Goal: Task Accomplishment & Management: Use online tool/utility

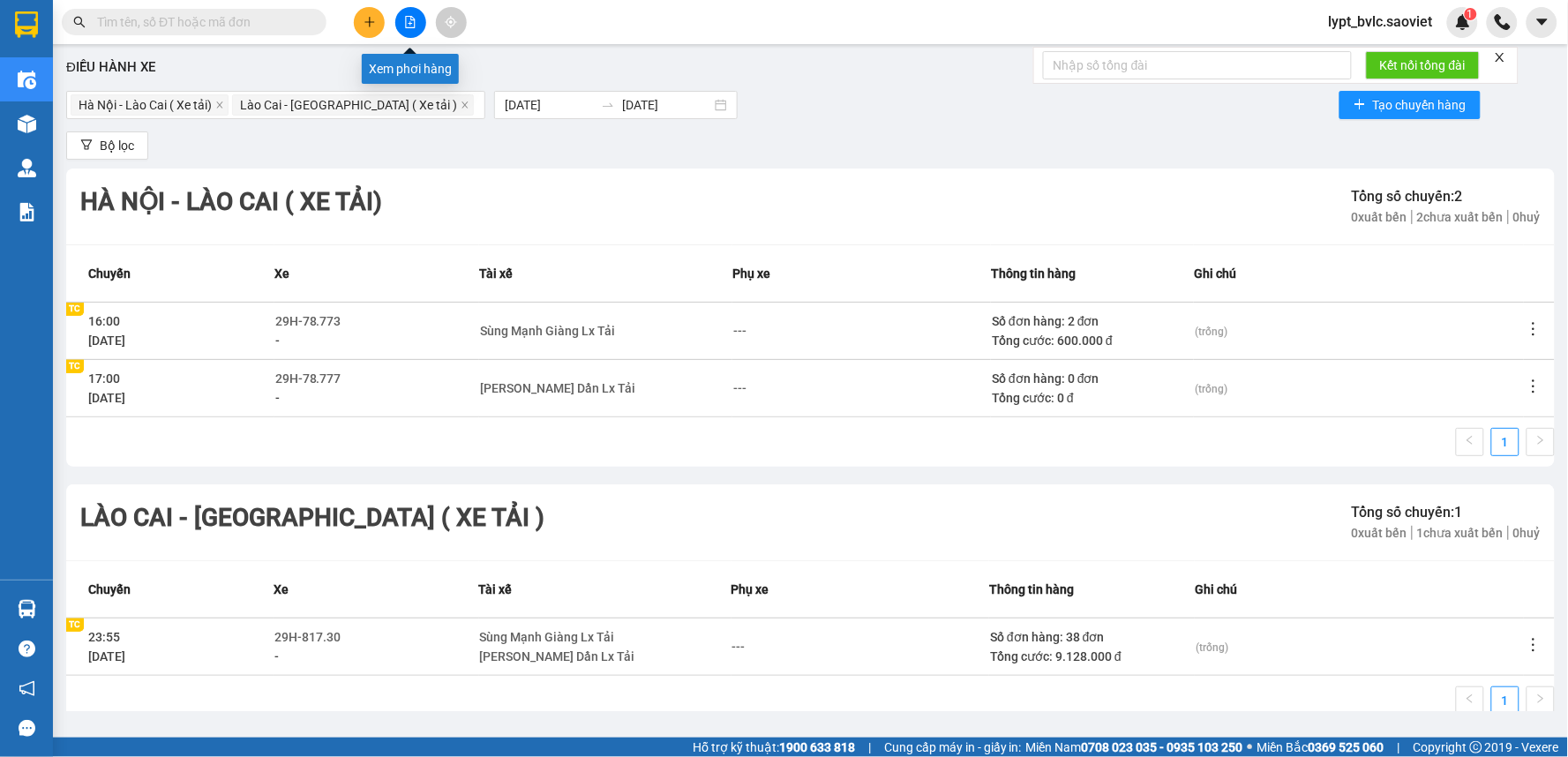
click at [406, 13] on button at bounding box center [410, 22] width 31 height 31
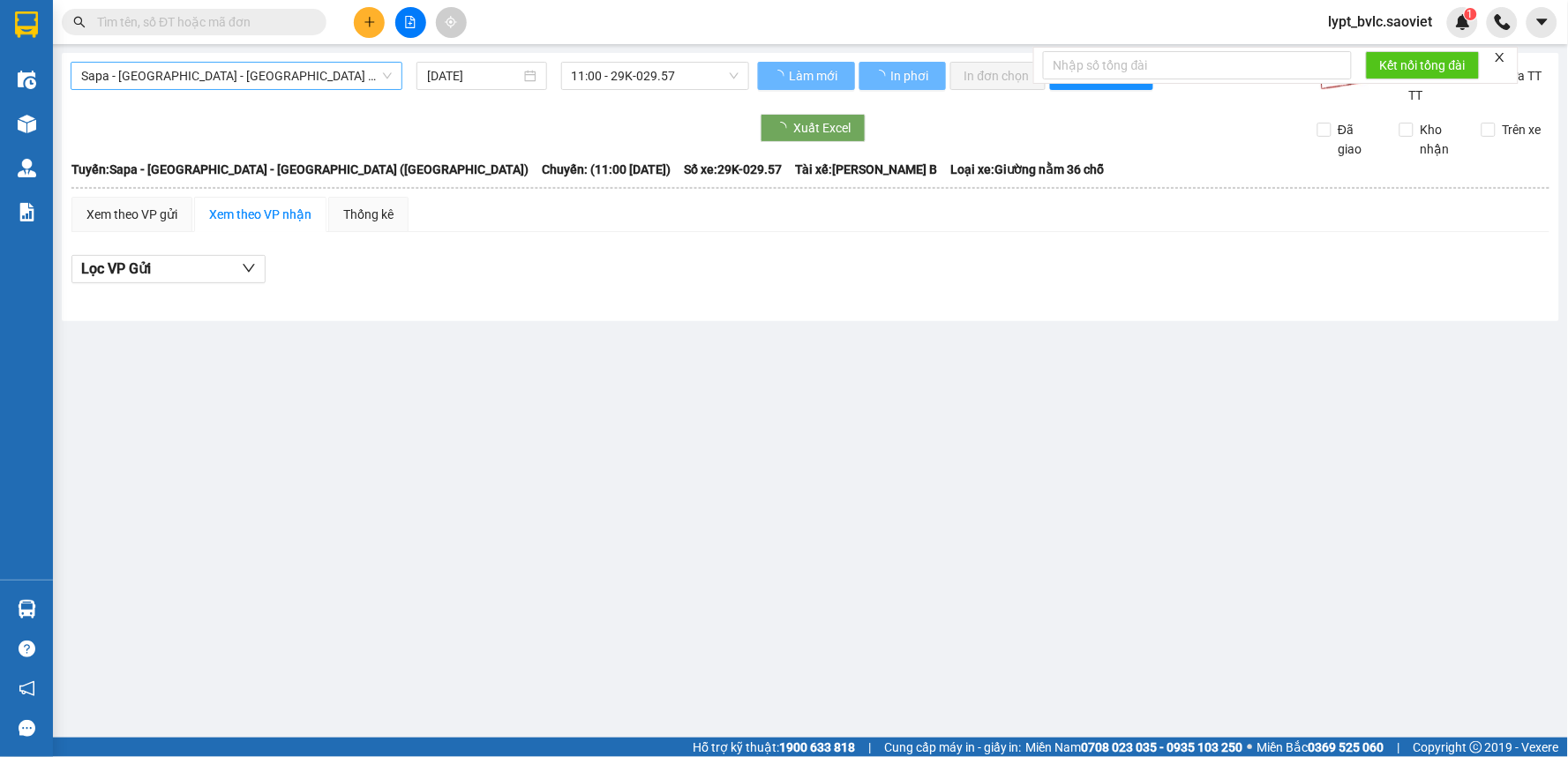
click at [168, 83] on span "Sapa - [GEOGRAPHIC_DATA] - [GEOGRAPHIC_DATA] ([GEOGRAPHIC_DATA])" at bounding box center [236, 76] width 311 height 27
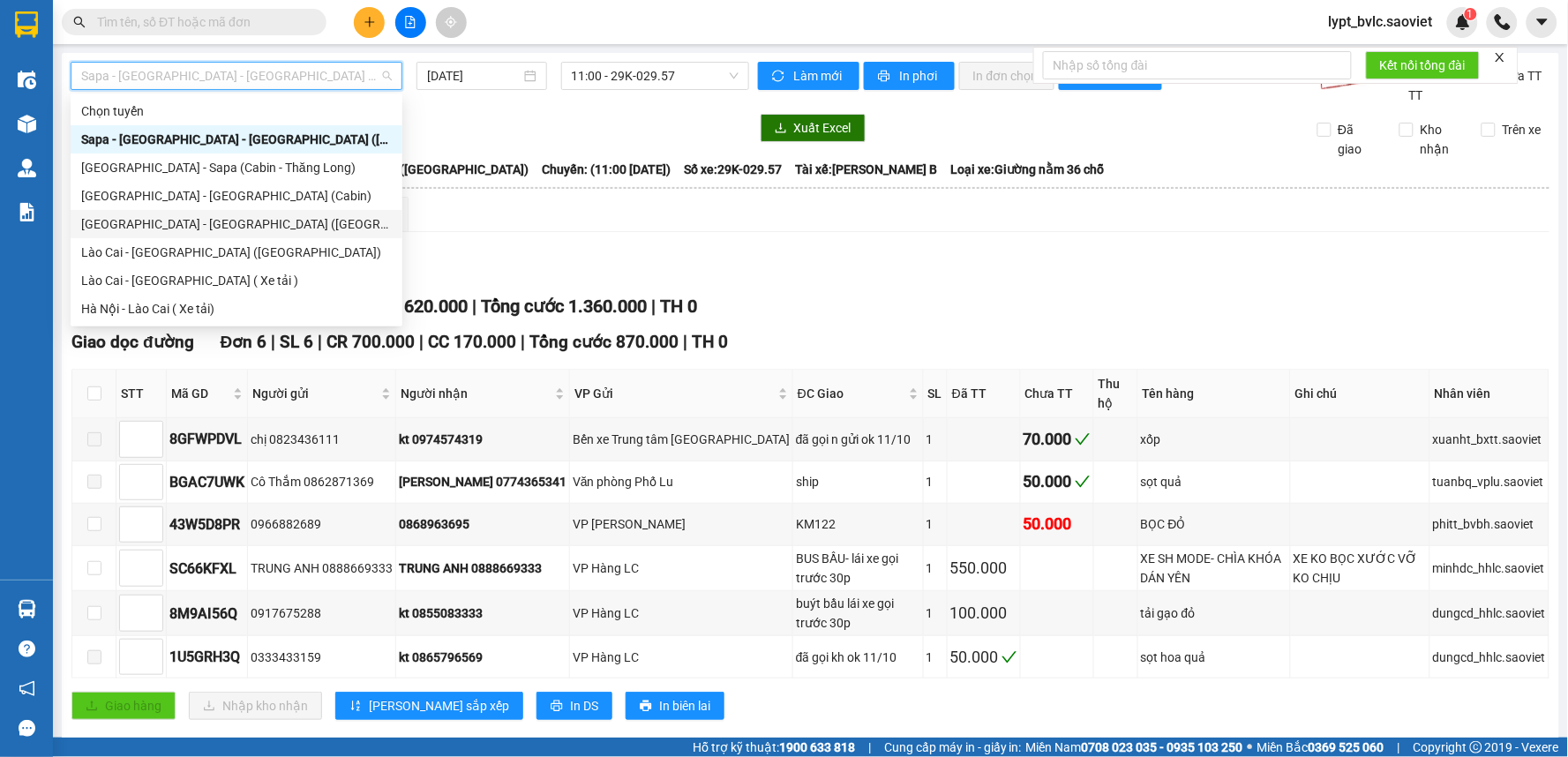
click at [172, 227] on div "[GEOGRAPHIC_DATA] - [GEOGRAPHIC_DATA] ([GEOGRAPHIC_DATA])" at bounding box center [236, 224] width 311 height 20
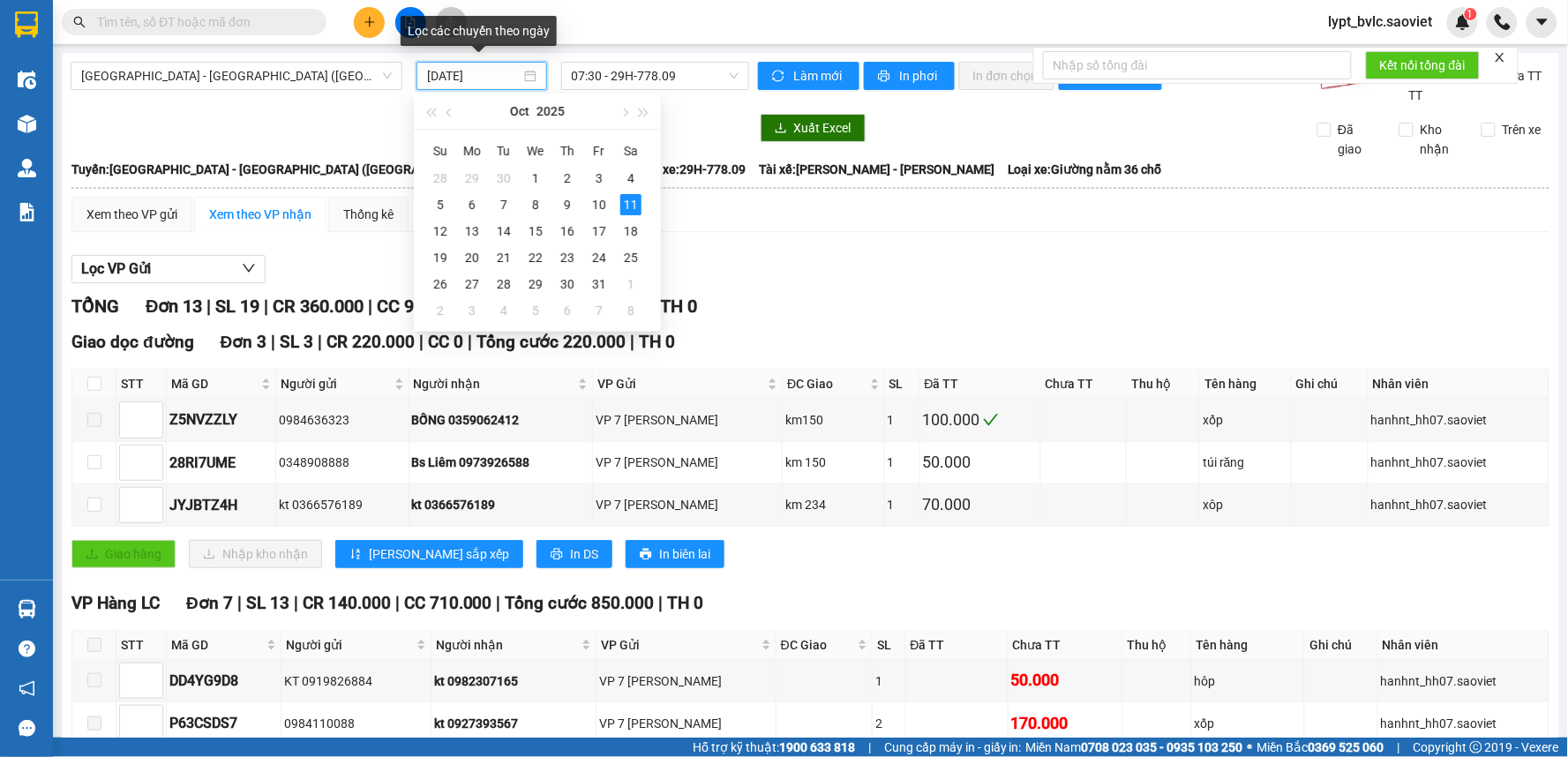
click at [474, 77] on input "[DATE]" at bounding box center [474, 76] width 92 height 20
type input "[DATE]"
click at [626, 76] on span "07:30 - 29H-778.09" at bounding box center [655, 76] width 167 height 27
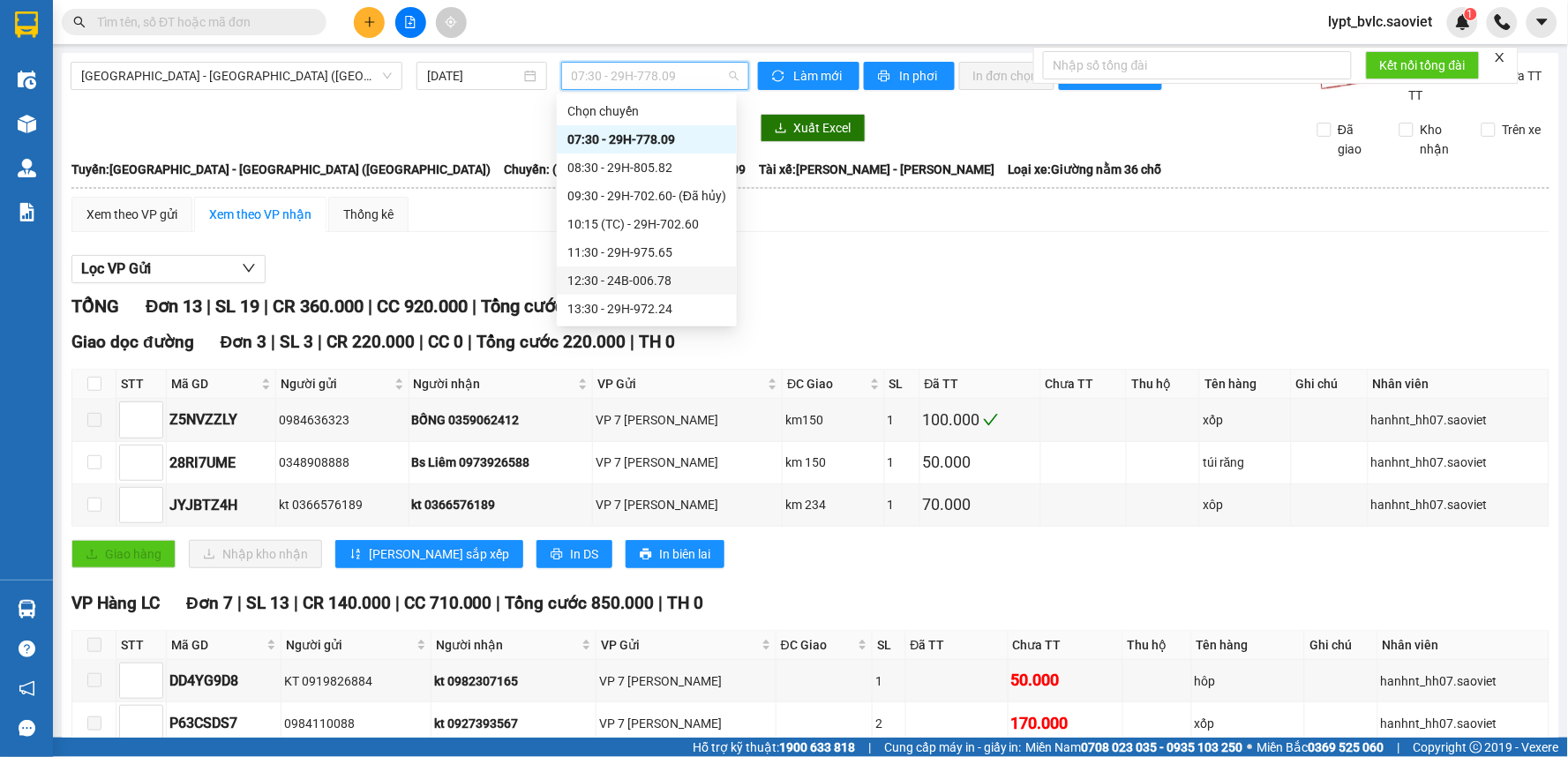
click at [635, 275] on div "12:30 - 24B-006.78" at bounding box center [647, 281] width 159 height 20
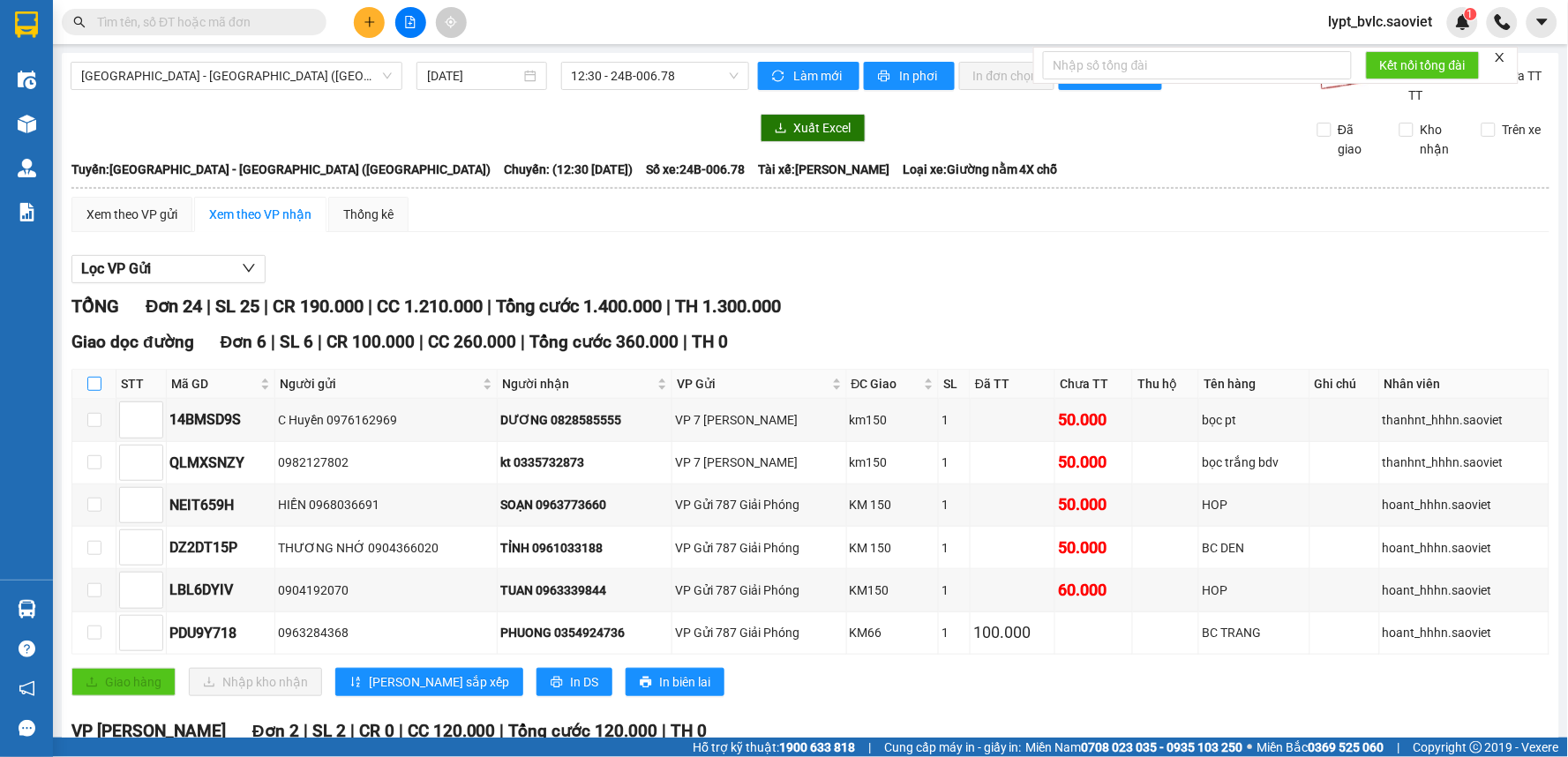
click at [89, 386] on input "checkbox" at bounding box center [94, 384] width 14 height 14
checkbox input "true"
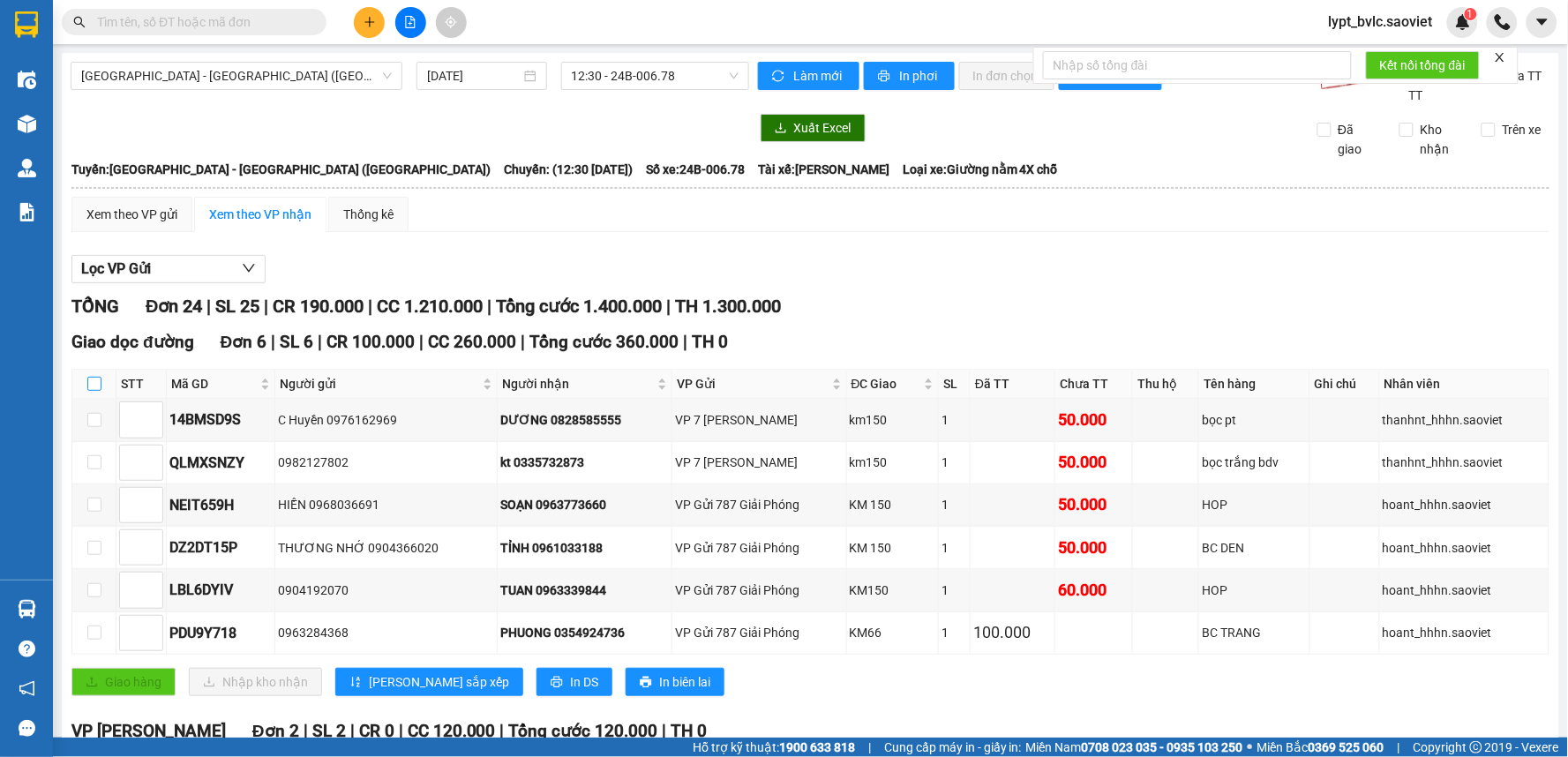
checkbox input "true"
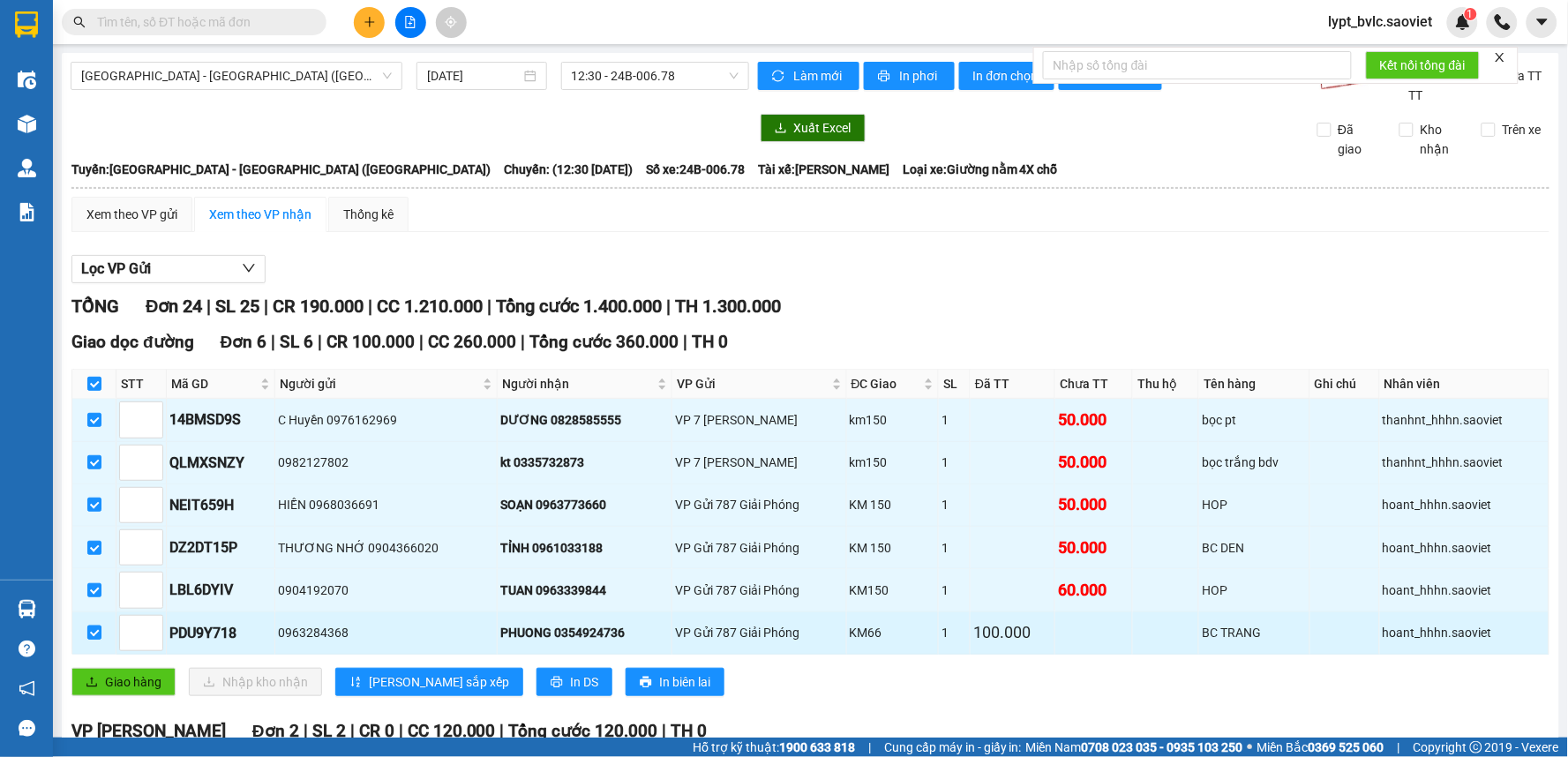
click at [99, 635] on input "checkbox" at bounding box center [94, 633] width 14 height 14
checkbox input "false"
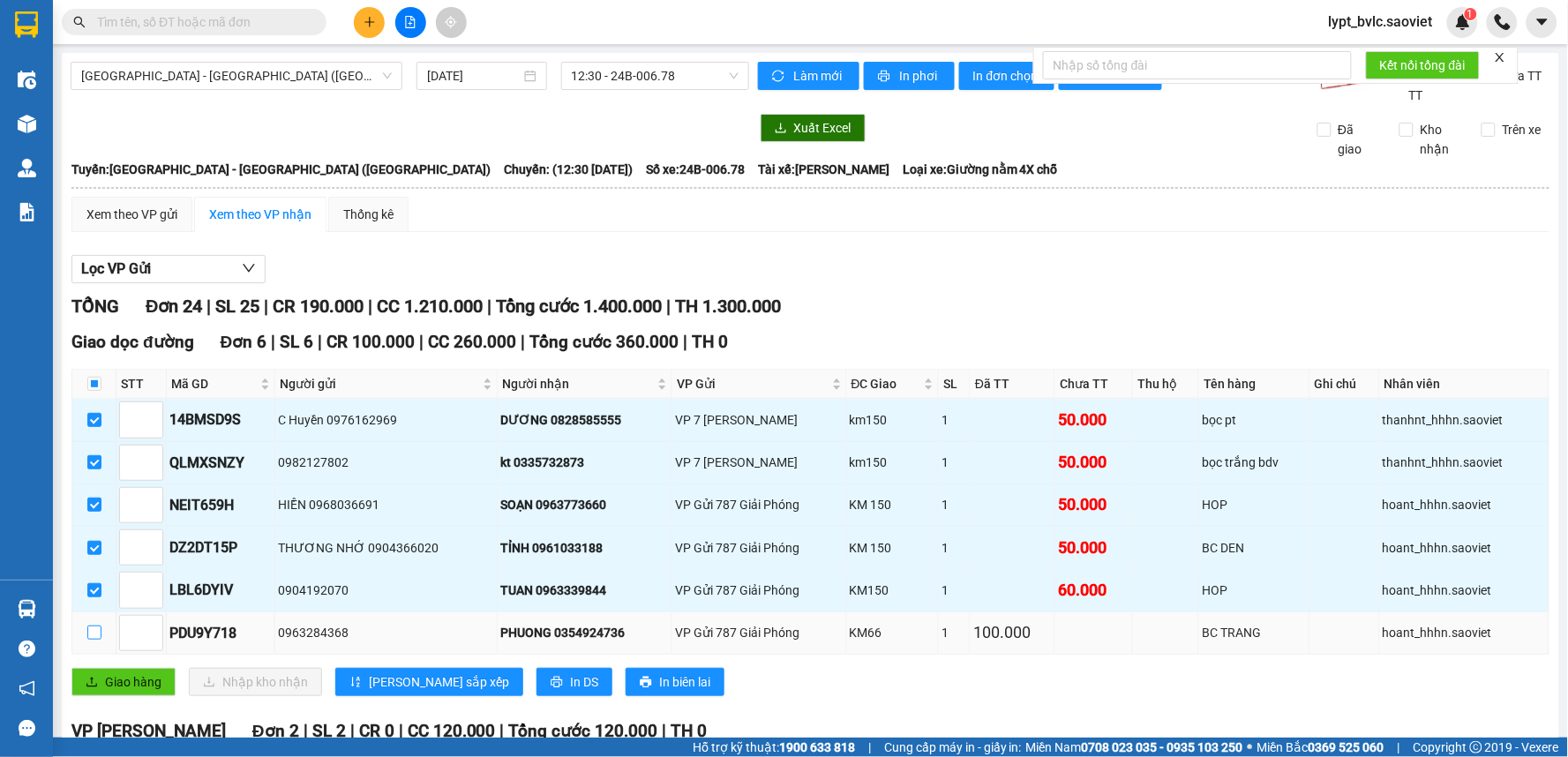
checkbox input "false"
click at [139, 687] on span "Giao hàng" at bounding box center [133, 682] width 57 height 20
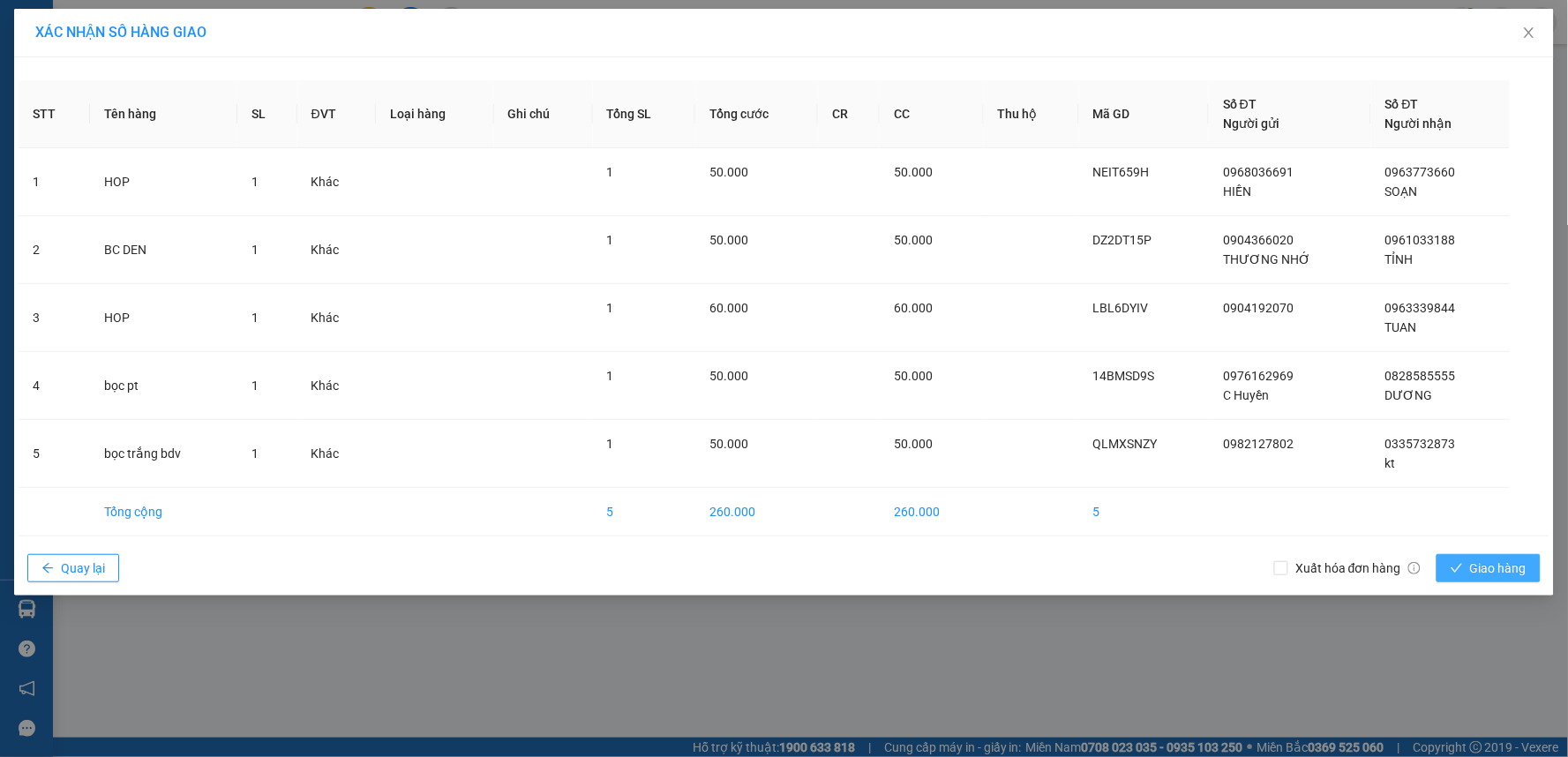
click at [1485, 576] on span "Giao hàng" at bounding box center [1498, 569] width 57 height 20
